Goal: Task Accomplishment & Management: Use online tool/utility

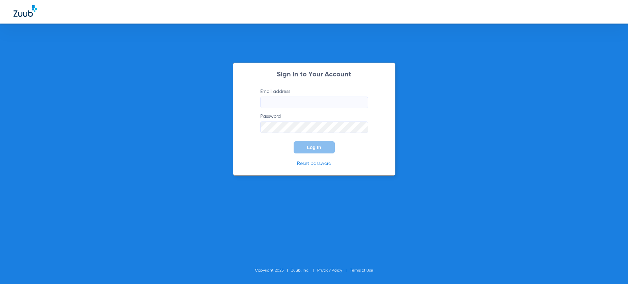
click at [275, 100] on input "Email address" at bounding box center [314, 102] width 108 height 11
type input "sharonmacdonald54@mydentalmail.com"
click at [294, 142] on button "Log In" at bounding box center [314, 148] width 41 height 12
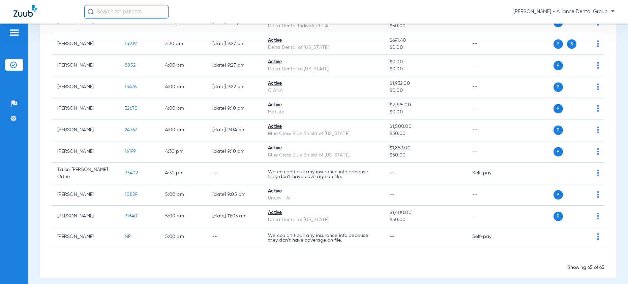
scroll to position [1325, 0]
